Goal: Task Accomplishment & Management: Manage account settings

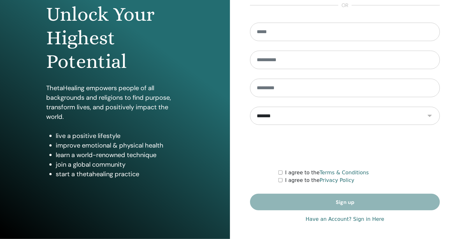
type input "**********"
click at [361, 219] on link "Have an Account? Sign in Here" at bounding box center [344, 219] width 79 height 8
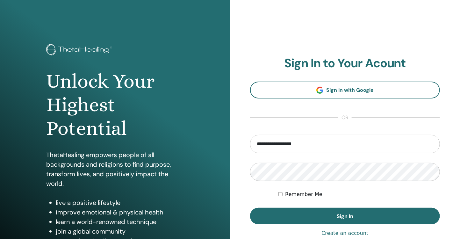
click at [361, 219] on button "Sign In" at bounding box center [345, 216] width 190 height 17
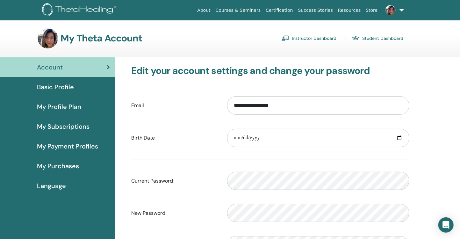
click at [300, 34] on link "Instructor Dashboard" at bounding box center [309, 38] width 55 height 10
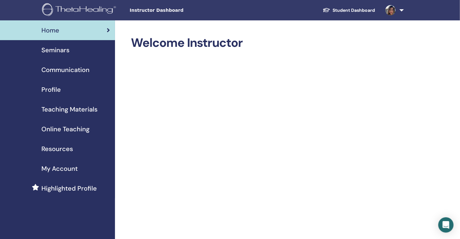
click at [61, 50] on span "Seminars" at bounding box center [55, 50] width 28 height 10
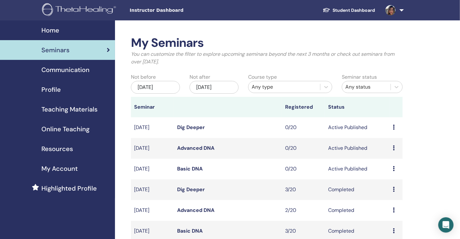
click at [196, 168] on link "Basic DNA" at bounding box center [189, 168] width 25 height 7
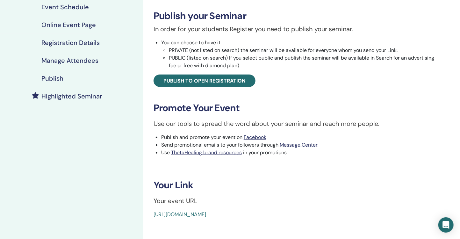
scroll to position [83, 0]
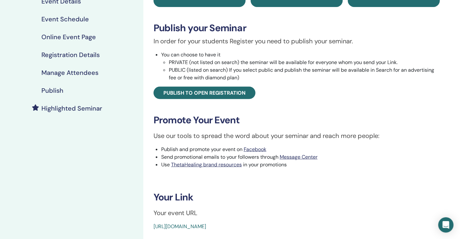
click at [54, 92] on h4 "Publish" at bounding box center [52, 91] width 22 height 8
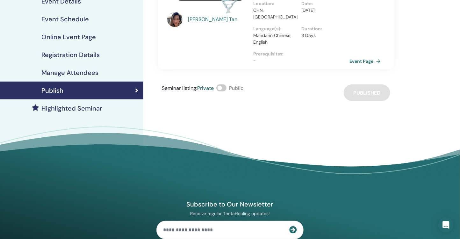
click at [224, 84] on span at bounding box center [221, 87] width 10 height 7
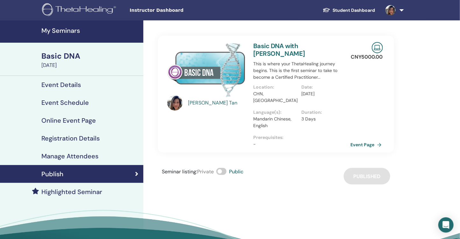
click at [357, 140] on link "Event Page" at bounding box center [367, 145] width 33 height 10
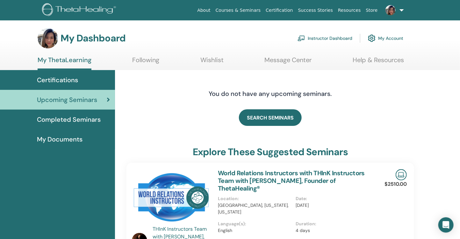
scroll to position [9, 0]
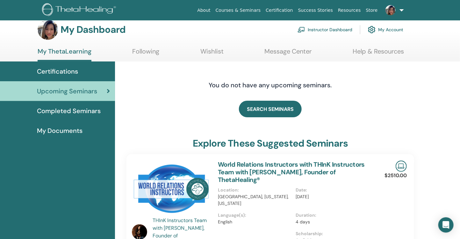
click at [314, 30] on link "Instructor Dashboard" at bounding box center [325, 30] width 55 height 14
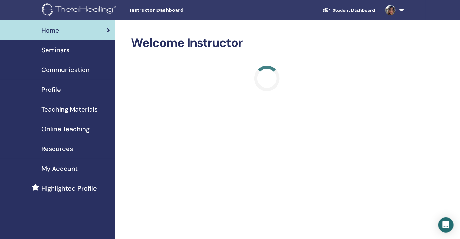
click at [58, 54] on span "Seminars" at bounding box center [55, 50] width 28 height 10
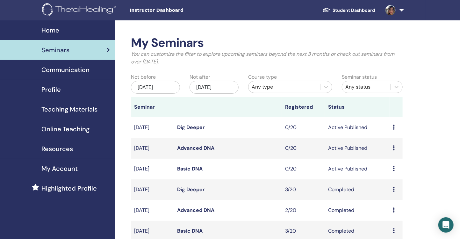
click at [196, 169] on link "Basic DNA" at bounding box center [189, 168] width 25 height 7
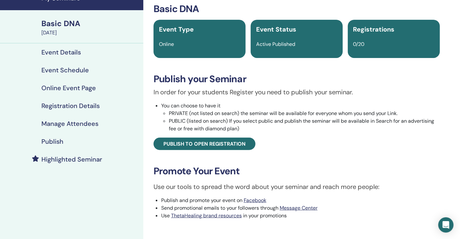
scroll to position [33, 0]
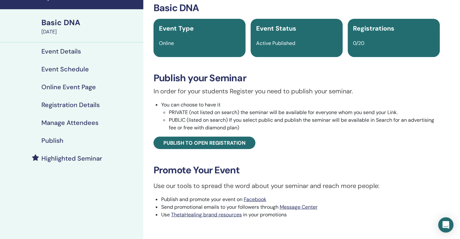
click at [59, 139] on h4 "Publish" at bounding box center [52, 141] width 22 height 8
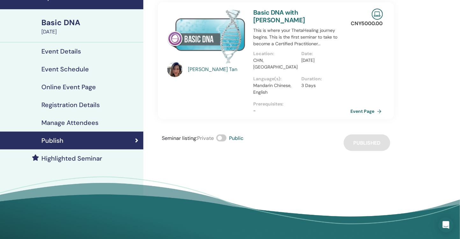
click at [375, 106] on link "Event Page" at bounding box center [367, 111] width 33 height 10
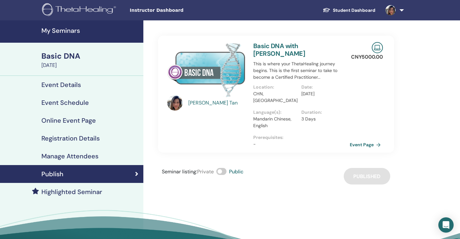
scroll to position [33, 0]
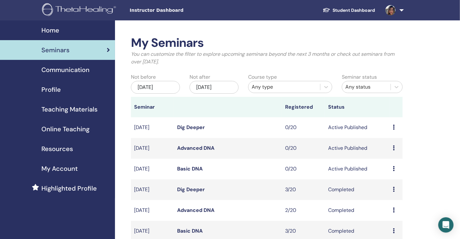
click at [203, 148] on link "Advanced DNA" at bounding box center [195, 148] width 37 height 7
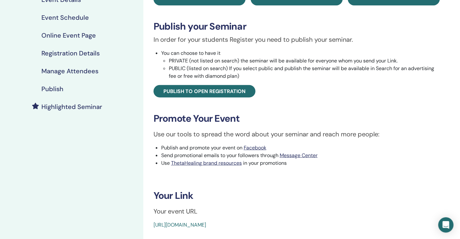
scroll to position [62, 0]
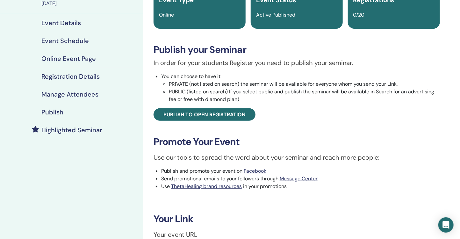
click at [56, 114] on h4 "Publish" at bounding box center [52, 112] width 22 height 8
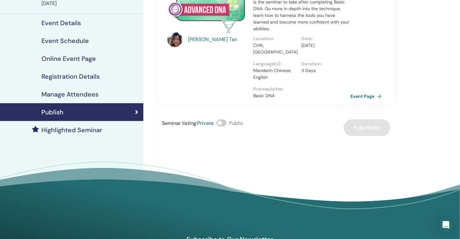
click at [377, 91] on link "Event Page" at bounding box center [367, 96] width 33 height 10
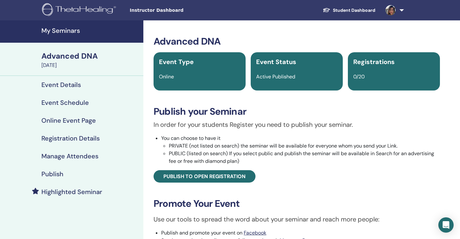
scroll to position [62, 0]
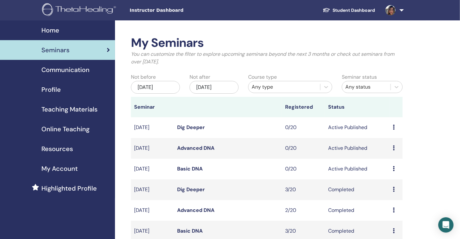
click at [192, 127] on link "Dig Deeper" at bounding box center [191, 127] width 28 height 7
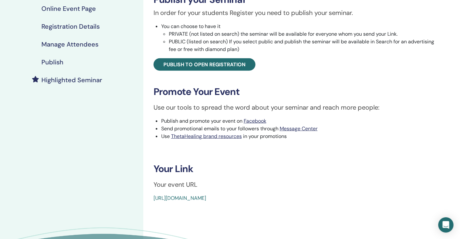
scroll to position [70, 0]
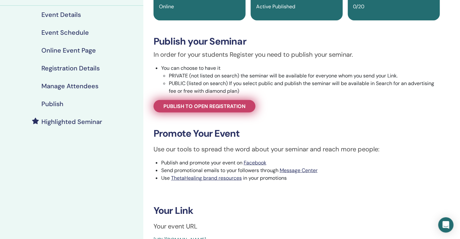
click at [207, 111] on link "Publish to open registration" at bounding box center [205, 106] width 102 height 12
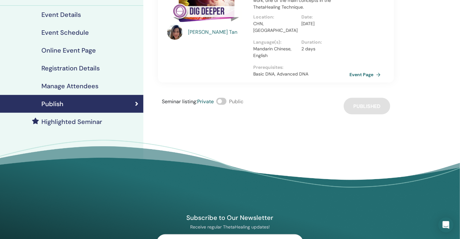
click at [223, 98] on span at bounding box center [221, 101] width 10 height 7
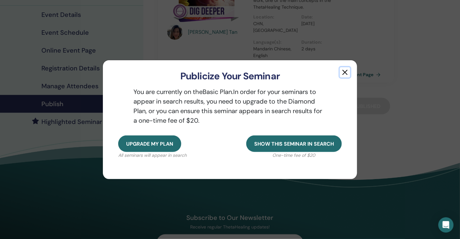
click at [343, 75] on button "button" at bounding box center [345, 72] width 10 height 10
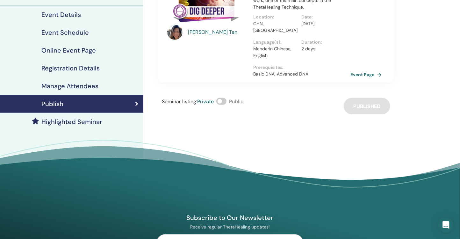
click at [362, 70] on link "Event Page" at bounding box center [367, 75] width 33 height 10
